Goal: Information Seeking & Learning: Learn about a topic

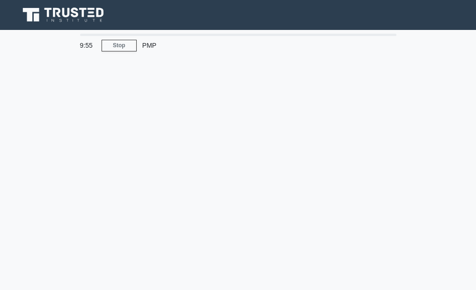
scroll to position [37, 0]
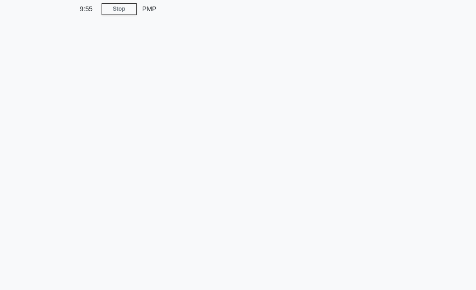
click at [115, 8] on link "Stop" at bounding box center [119, 9] width 35 height 12
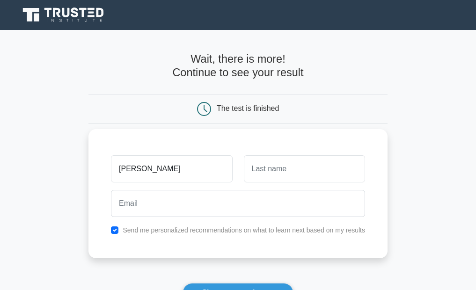
type input "[PERSON_NAME]"
click at [300, 160] on input "text" at bounding box center [304, 168] width 121 height 27
type input "Mnangat"
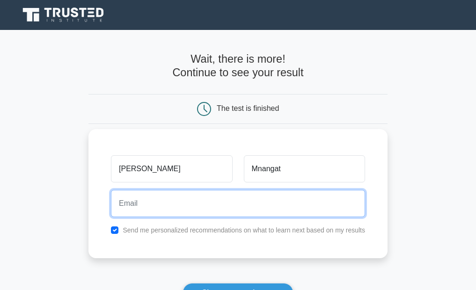
click at [253, 202] on input "email" at bounding box center [238, 203] width 254 height 27
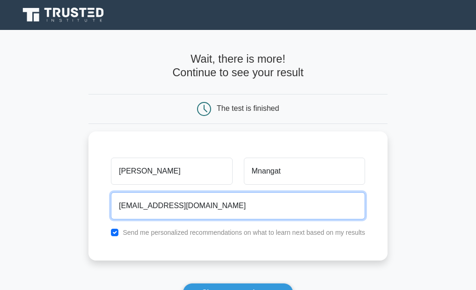
type input "gavinmnangat13@gmail.com"
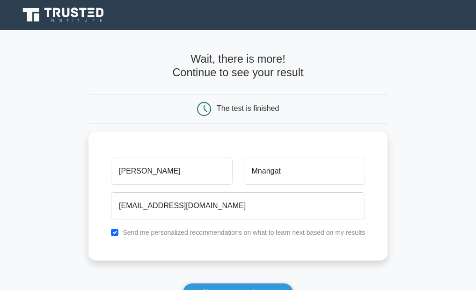
click at [476, 280] on main "Wait, there is more! Continue to see your result The test is finished Gavin Mna…" at bounding box center [238, 198] width 476 height 336
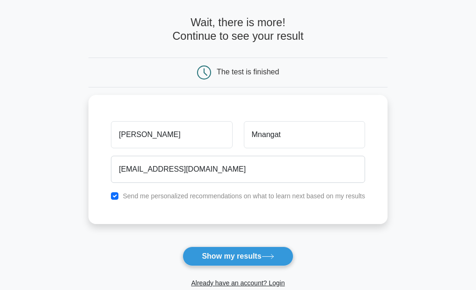
scroll to position [73, 0]
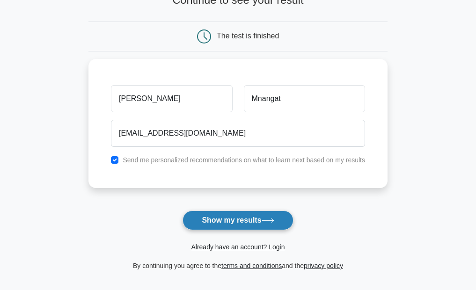
click at [271, 216] on button "Show my results" at bounding box center [238, 221] width 110 height 20
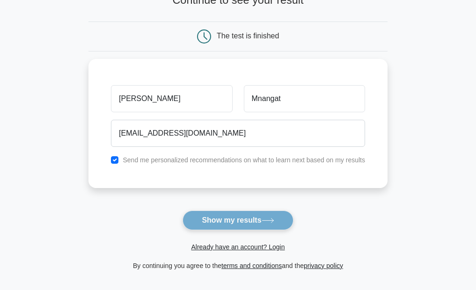
click at [271, 216] on form "Wait, there is more! Continue to see your result The test is finished Gavin" at bounding box center [237, 125] width 299 height 291
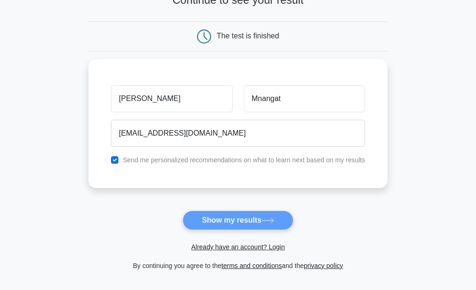
click at [244, 220] on form "Wait, there is more! Continue to see your result The test is finished Gavin" at bounding box center [237, 125] width 299 height 291
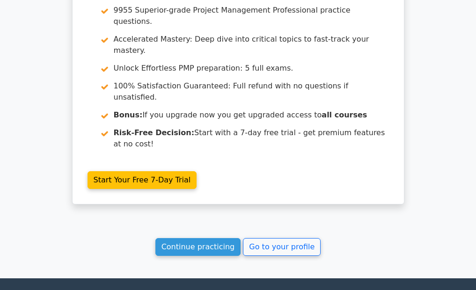
scroll to position [883, 0]
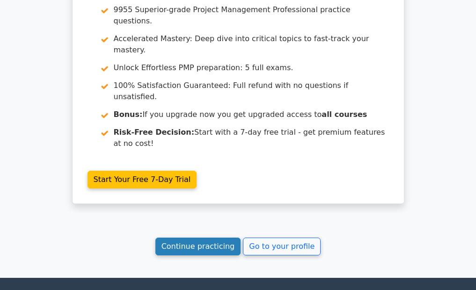
click at [219, 238] on link "Continue practicing" at bounding box center [198, 247] width 86 height 18
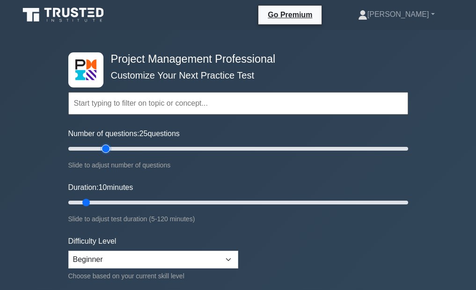
drag, startPoint x: 80, startPoint y: 143, endPoint x: 107, endPoint y: 145, distance: 27.2
type input "25"
click at [107, 145] on input "Number of questions: 25 questions" at bounding box center [238, 148] width 340 height 11
drag, startPoint x: 87, startPoint y: 199, endPoint x: 181, endPoint y: 205, distance: 93.8
type input "45"
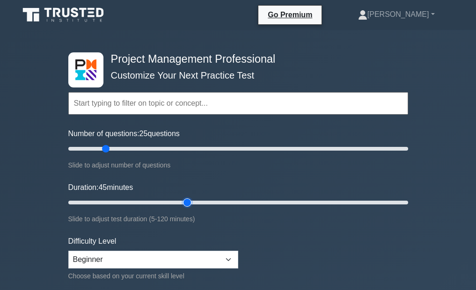
click at [181, 205] on input "Duration: 45 minutes" at bounding box center [238, 202] width 340 height 11
click at [103, 147] on input "Number of questions: 25 questions" at bounding box center [238, 148] width 340 height 11
type input "20"
click at [100, 147] on input "Number of questions: 20 questions" at bounding box center [238, 148] width 340 height 11
click at [118, 98] on input "text" at bounding box center [238, 103] width 340 height 22
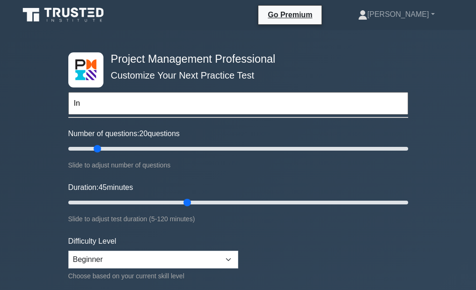
type input "I"
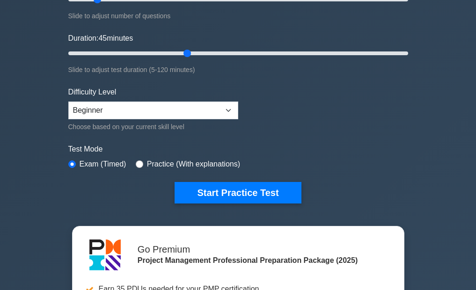
scroll to position [145, 0]
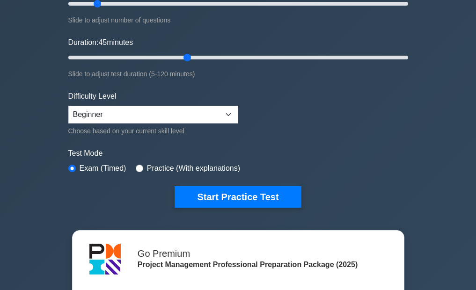
type input "Science"
click at [147, 163] on label "Practice (With explanations)" at bounding box center [193, 168] width 93 height 11
click at [137, 167] on input "radio" at bounding box center [139, 168] width 7 height 7
radio input "true"
click at [137, 167] on input "radio" at bounding box center [139, 168] width 7 height 7
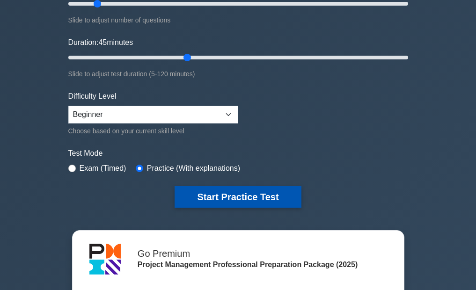
click at [192, 196] on button "Start Practice Test" at bounding box center [238, 197] width 126 height 22
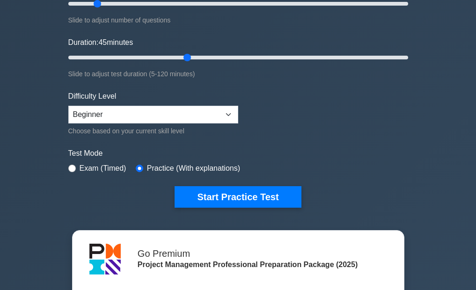
drag, startPoint x: 208, startPoint y: 191, endPoint x: 281, endPoint y: 166, distance: 76.8
click at [281, 166] on form "Topics Scope Management Time Management Cost Management Quality Management Risk…" at bounding box center [238, 63] width 340 height 289
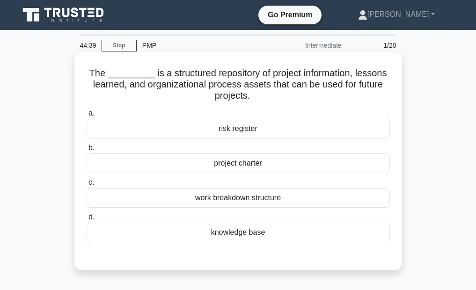
click at [229, 158] on div "project charter" at bounding box center [238, 164] width 303 height 20
click at [87, 151] on input "b. project charter" at bounding box center [87, 148] width 0 height 6
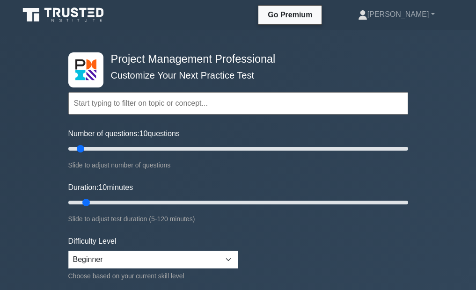
click at [196, 112] on input "text" at bounding box center [238, 103] width 340 height 22
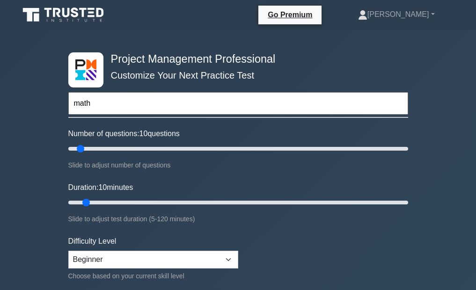
type input "maths"
